Goal: Find contact information: Find contact information

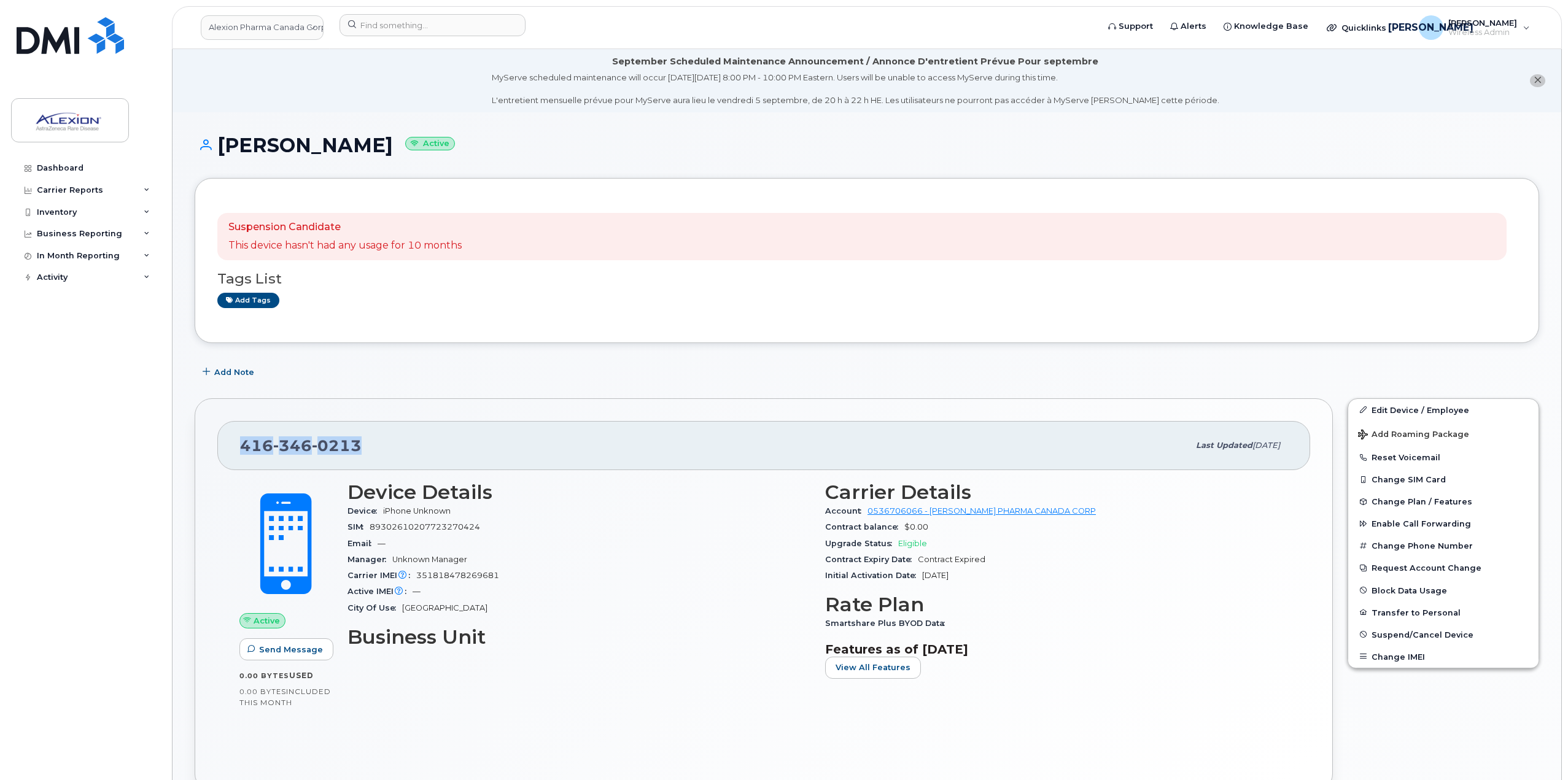
drag, startPoint x: 390, startPoint y: 453, endPoint x: 221, endPoint y: 441, distance: 169.4
click at [221, 441] on div "[PHONE_NUMBER] Last updated [DATE]" at bounding box center [763, 445] width 1093 height 49
copy span "[PHONE_NUMBER]"
click at [82, 170] on link "Dashboard" at bounding box center [85, 168] width 148 height 22
